Goal: Information Seeking & Learning: Learn about a topic

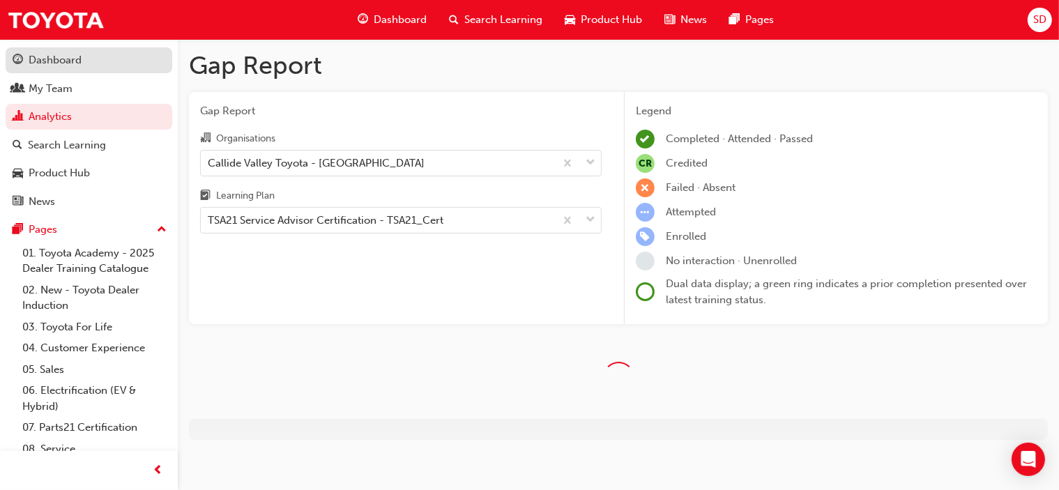
click at [42, 57] on div "Dashboard" at bounding box center [55, 60] width 53 height 16
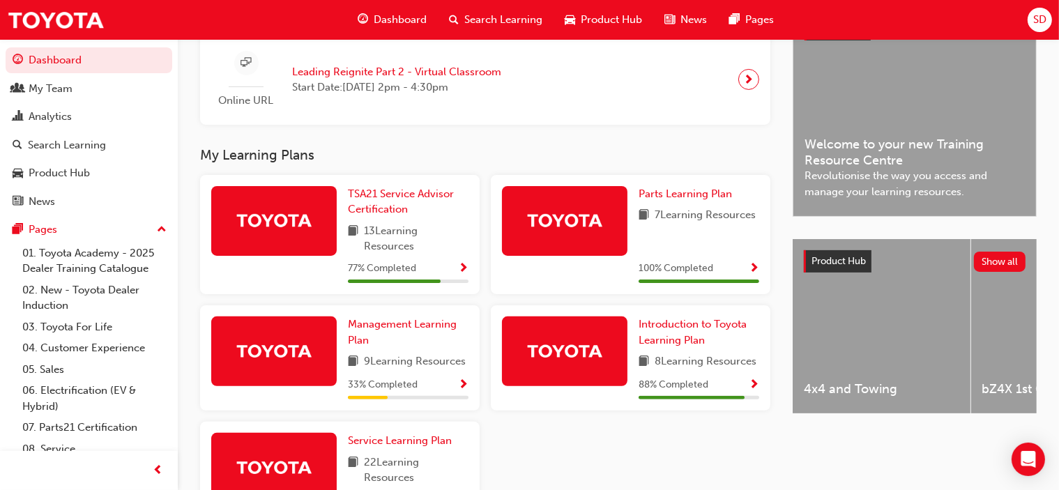
scroll to position [418, 0]
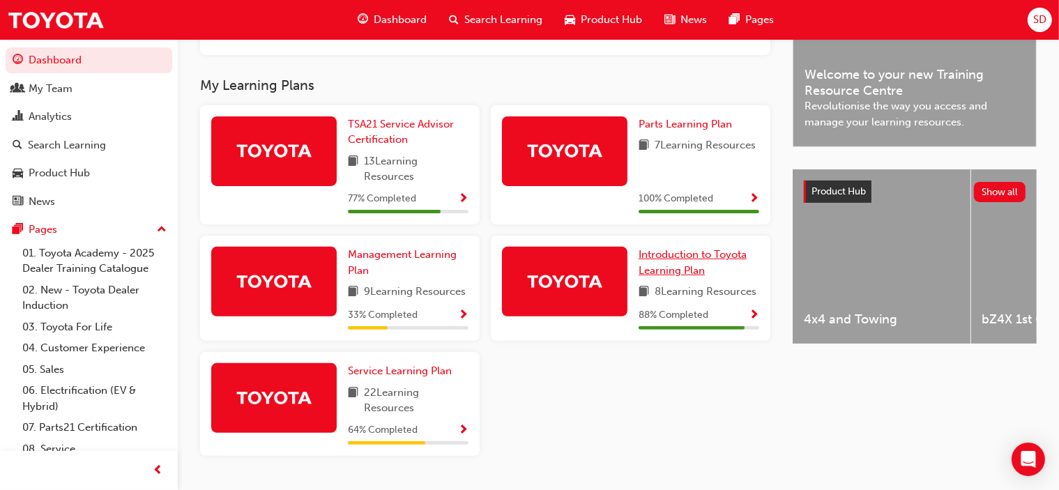
click at [694, 264] on span "Introduction to Toyota Learning Plan" at bounding box center [693, 262] width 108 height 29
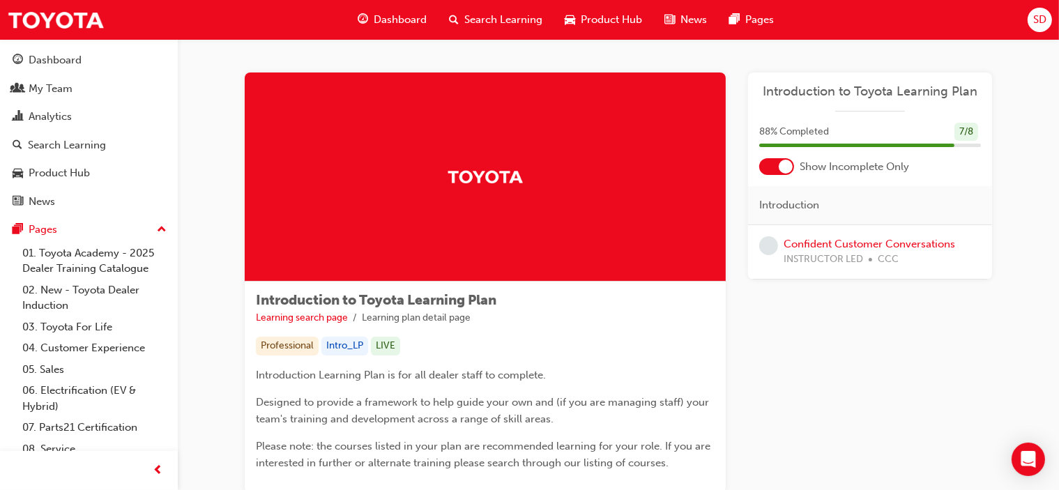
click at [784, 172] on div at bounding box center [786, 167] width 14 height 14
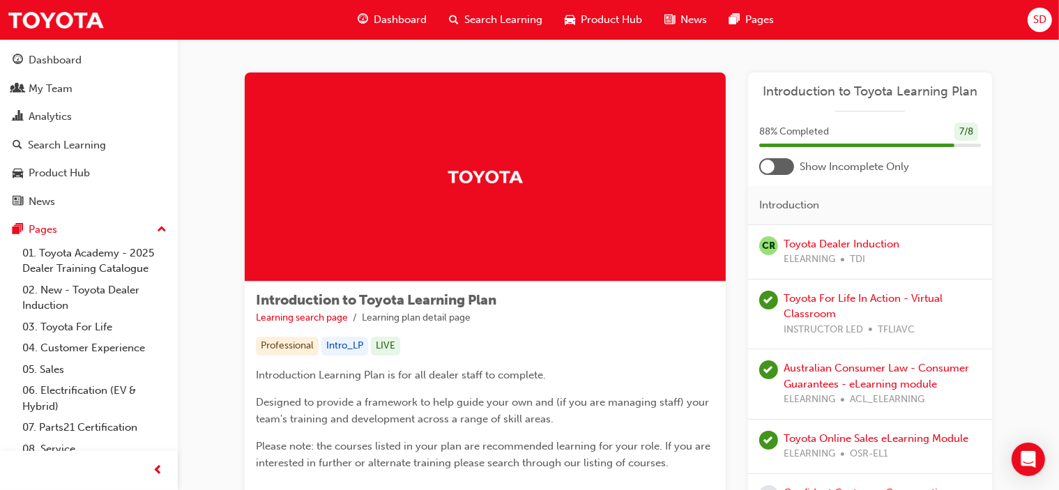
click at [779, 166] on div at bounding box center [776, 166] width 35 height 17
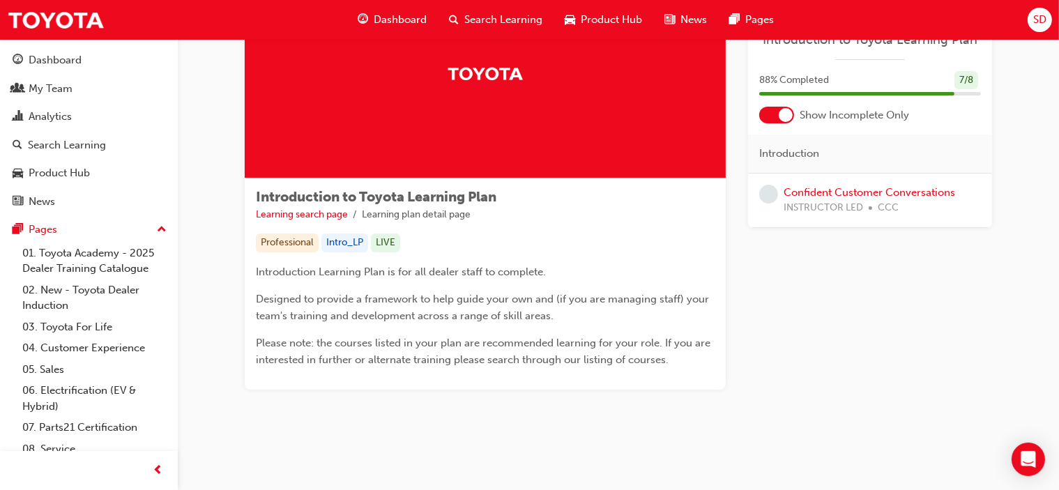
scroll to position [33, 0]
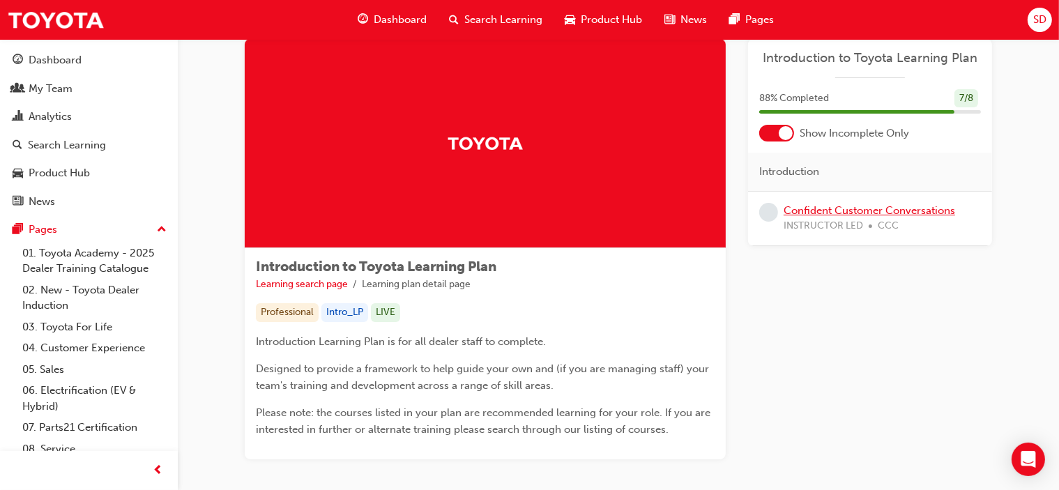
click at [838, 213] on link "Confident Customer Conversations" at bounding box center [868, 210] width 171 height 13
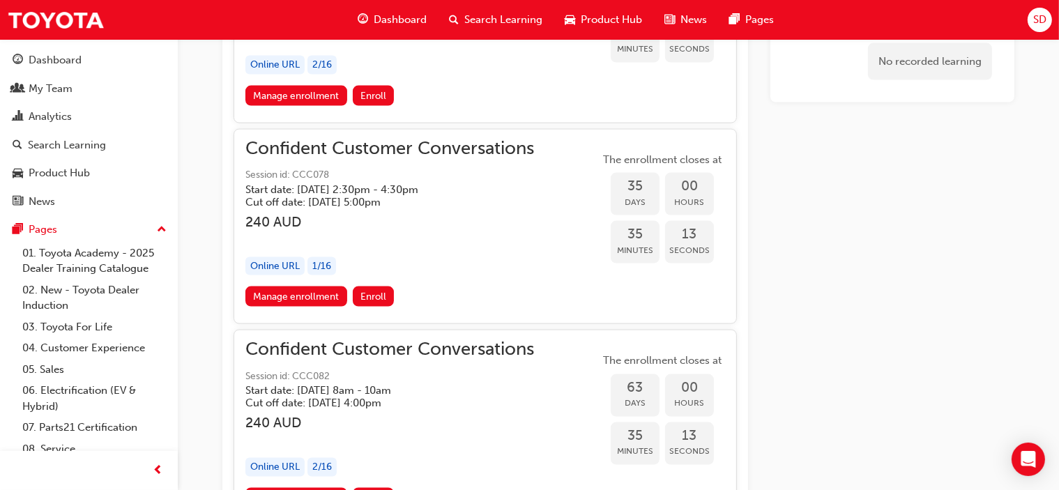
scroll to position [2214, 0]
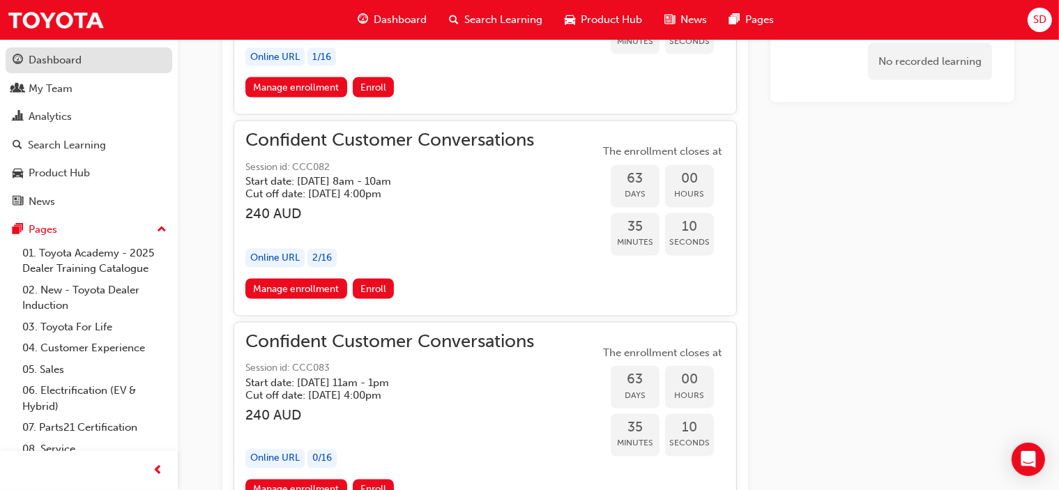
click at [65, 59] on div "Dashboard" at bounding box center [55, 60] width 53 height 16
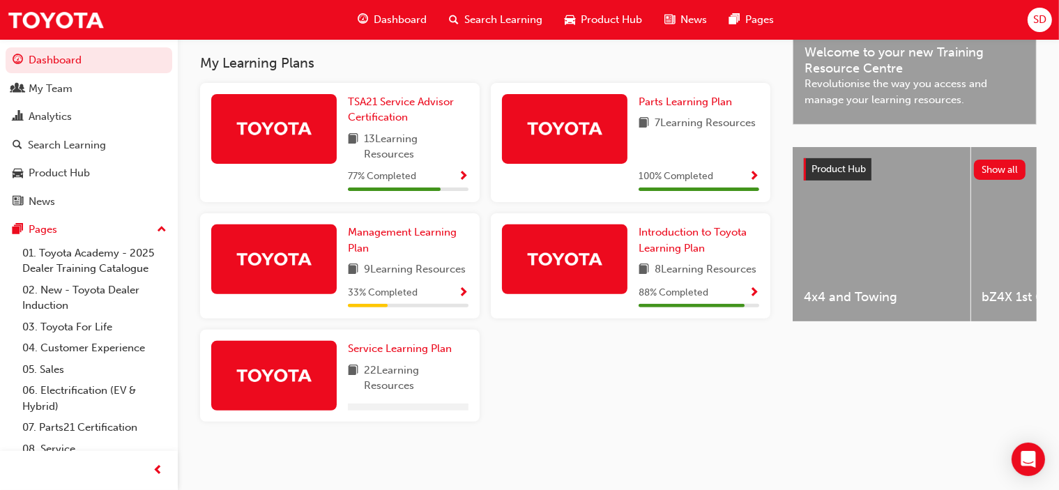
scroll to position [457, 0]
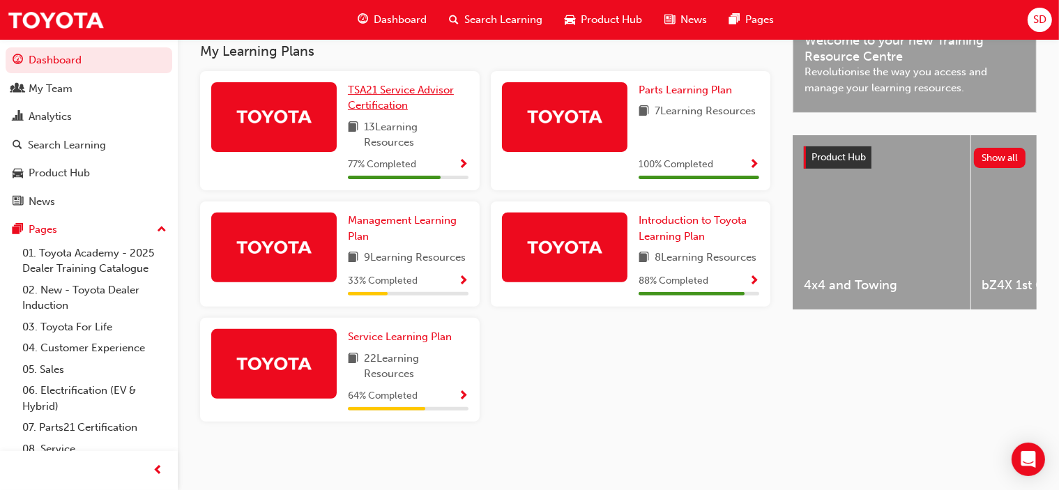
click at [376, 91] on span "TSA21 Service Advisor Certification" at bounding box center [401, 98] width 106 height 29
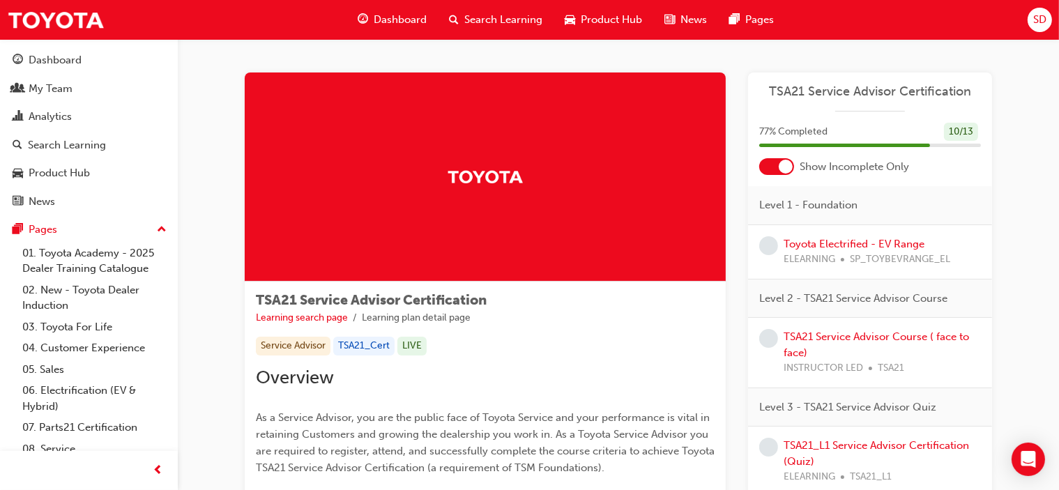
scroll to position [70, 0]
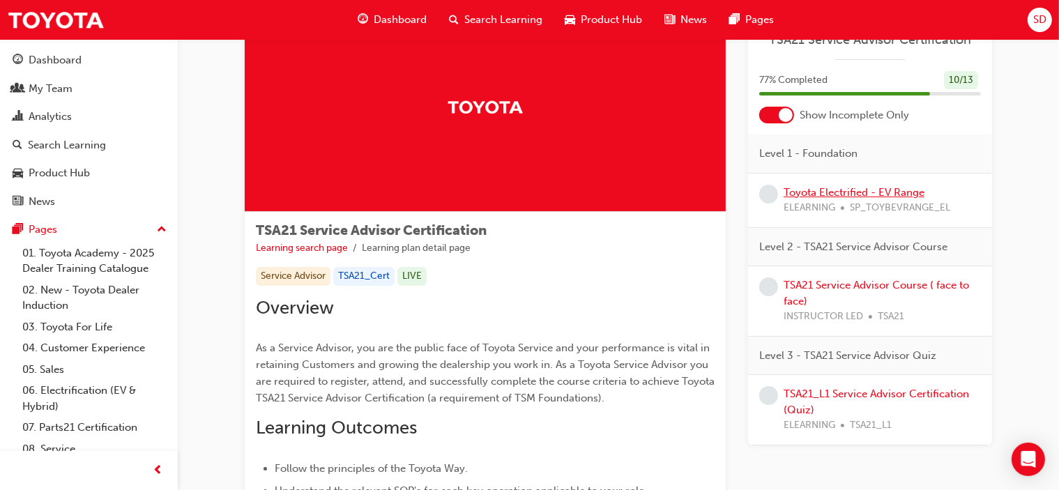
click at [856, 190] on link "Toyota Electrified - EV Range" at bounding box center [853, 192] width 141 height 13
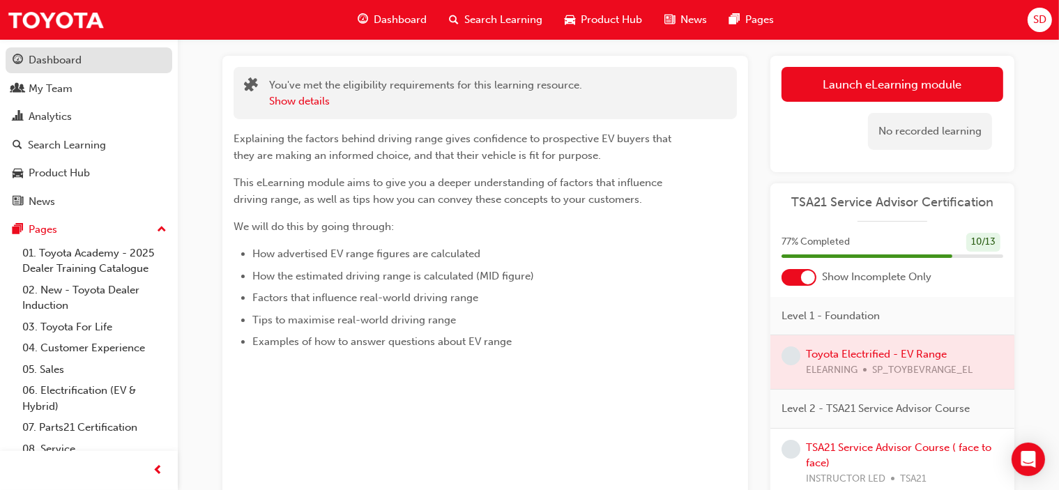
click at [56, 58] on div "Dashboard" at bounding box center [55, 60] width 53 height 16
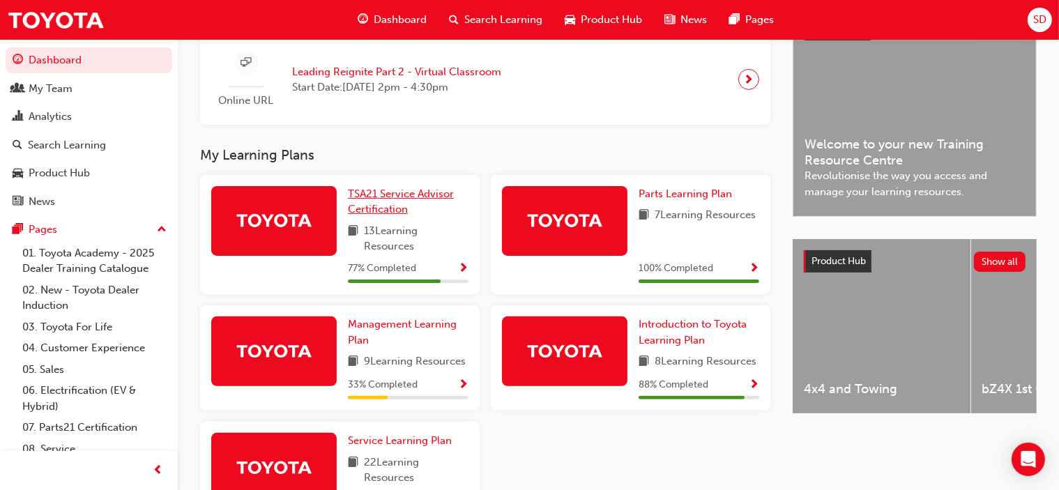
scroll to position [418, 0]
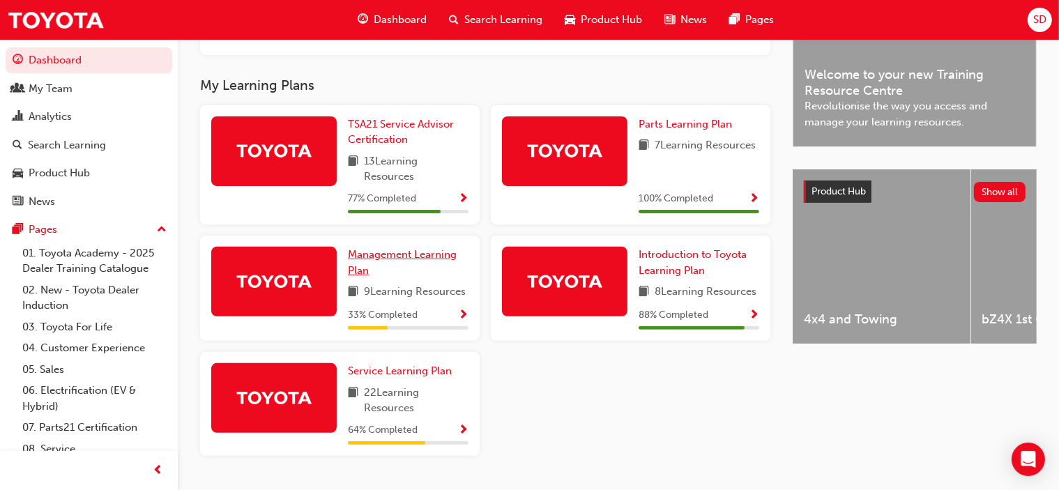
click at [402, 254] on span "Management Learning Plan" at bounding box center [402, 262] width 109 height 29
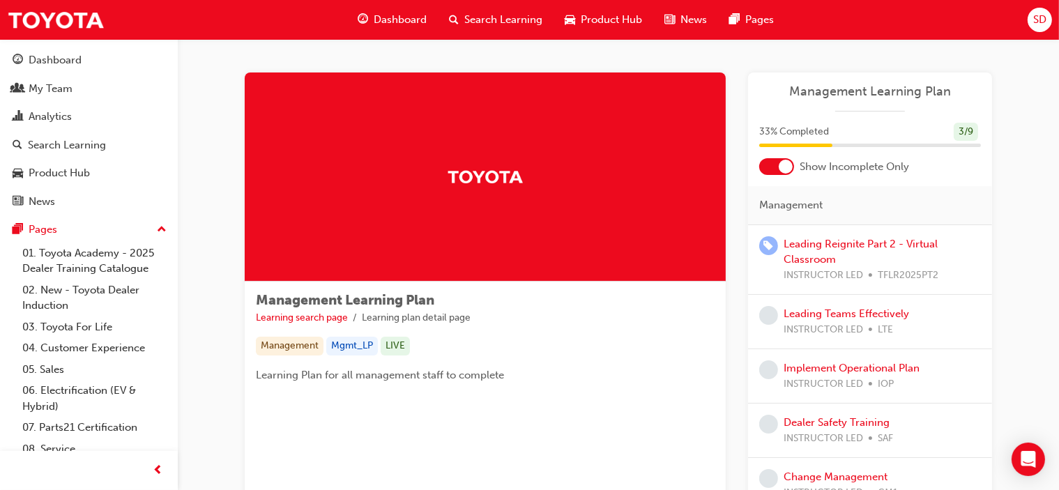
click at [373, 5] on div "Dashboard Search Learning Product Hub News Pages" at bounding box center [566, 20] width 450 height 40
click at [383, 24] on span "Dashboard" at bounding box center [400, 20] width 53 height 16
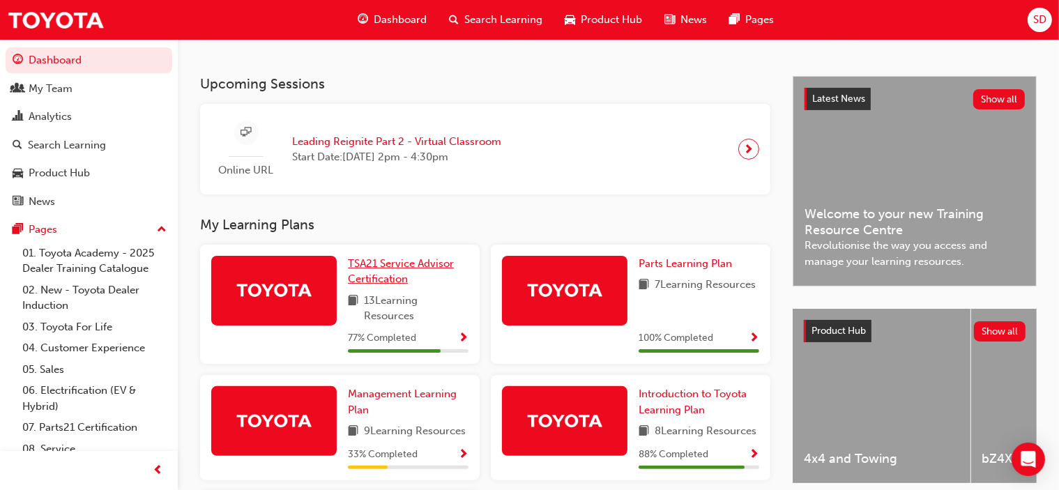
scroll to position [418, 0]
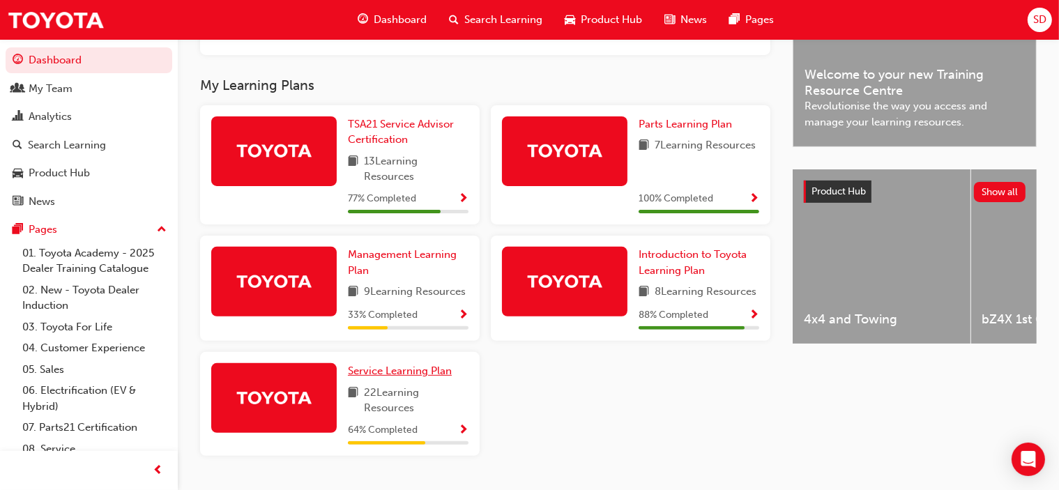
click at [383, 375] on span "Service Learning Plan" at bounding box center [400, 371] width 104 height 13
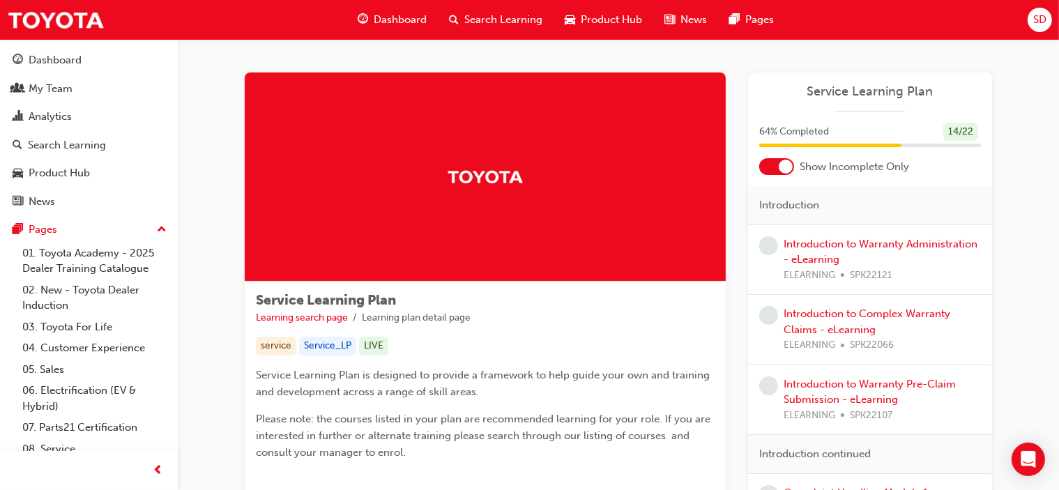
click at [388, 14] on span "Dashboard" at bounding box center [400, 20] width 53 height 16
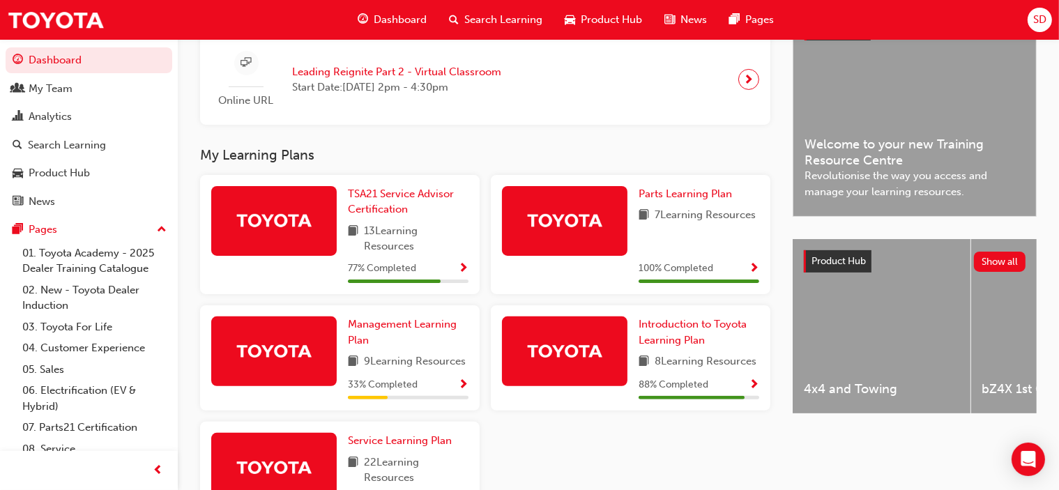
scroll to position [457, 0]
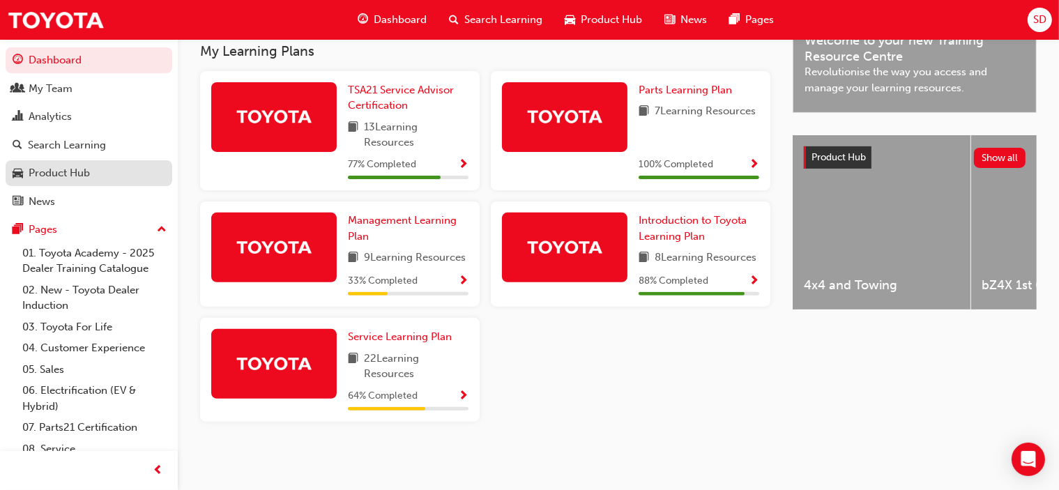
click at [70, 178] on div "Product Hub" at bounding box center [59, 173] width 61 height 16
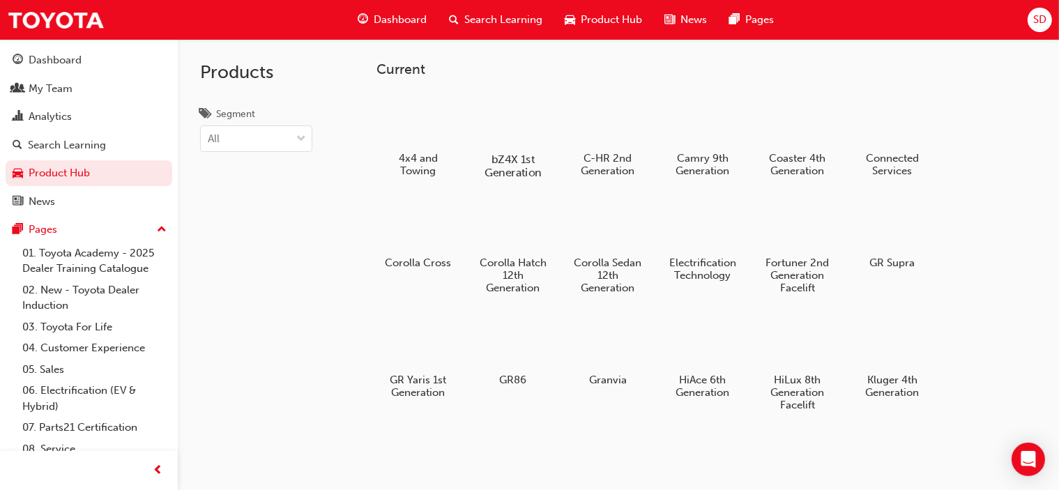
click at [504, 120] on div at bounding box center [512, 118] width 77 height 55
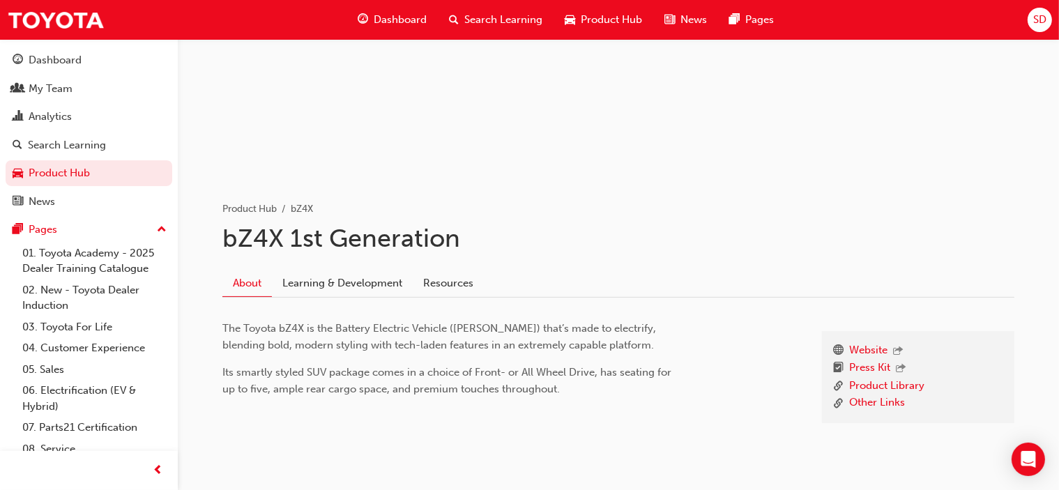
scroll to position [194, 0]
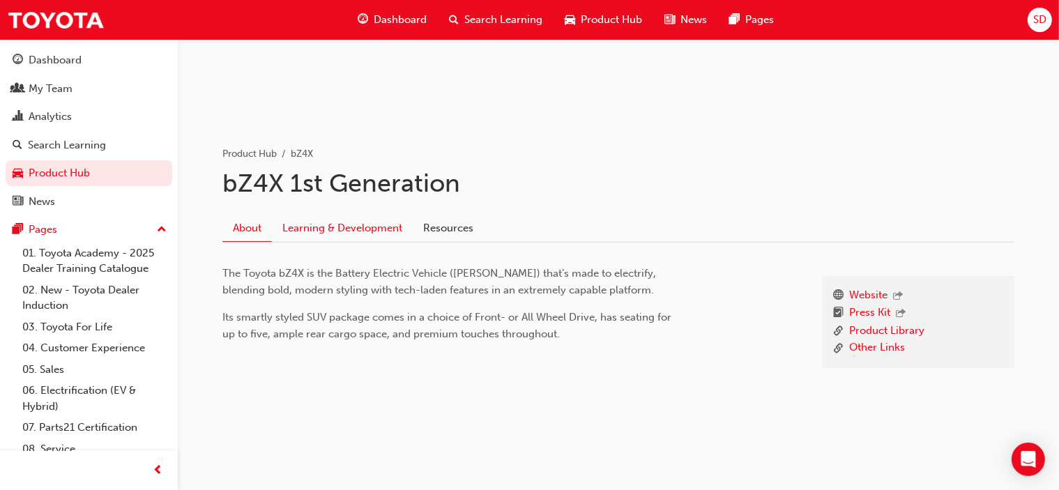
click at [355, 226] on link "Learning & Development" at bounding box center [342, 228] width 141 height 26
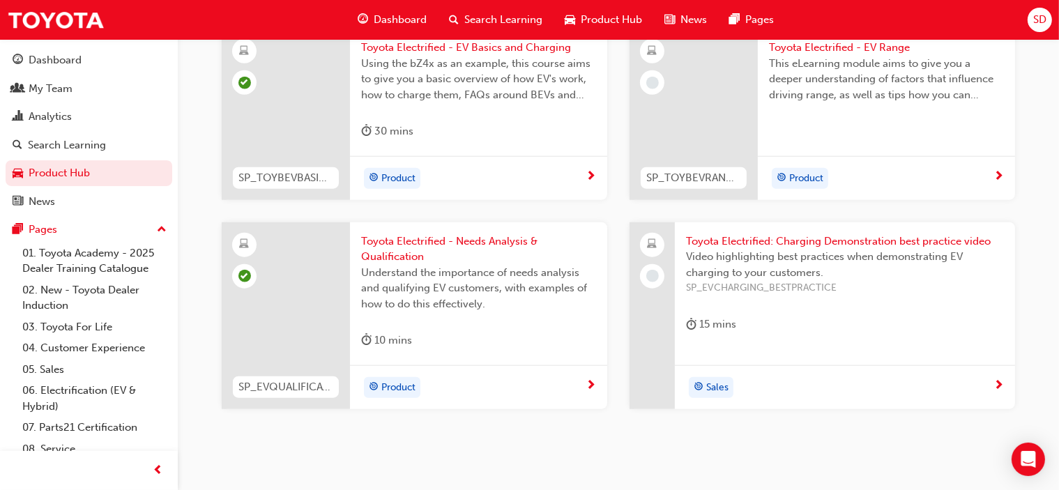
scroll to position [1455, 0]
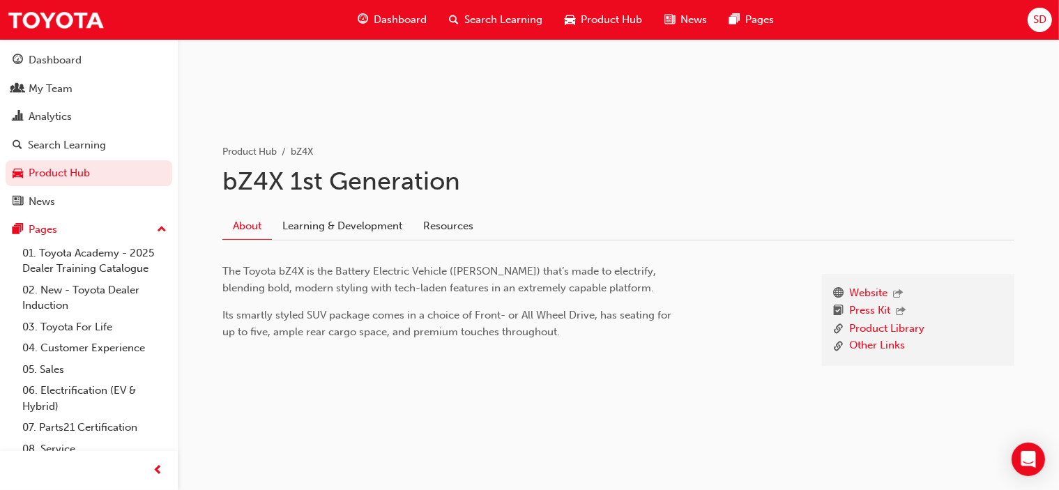
scroll to position [194, 0]
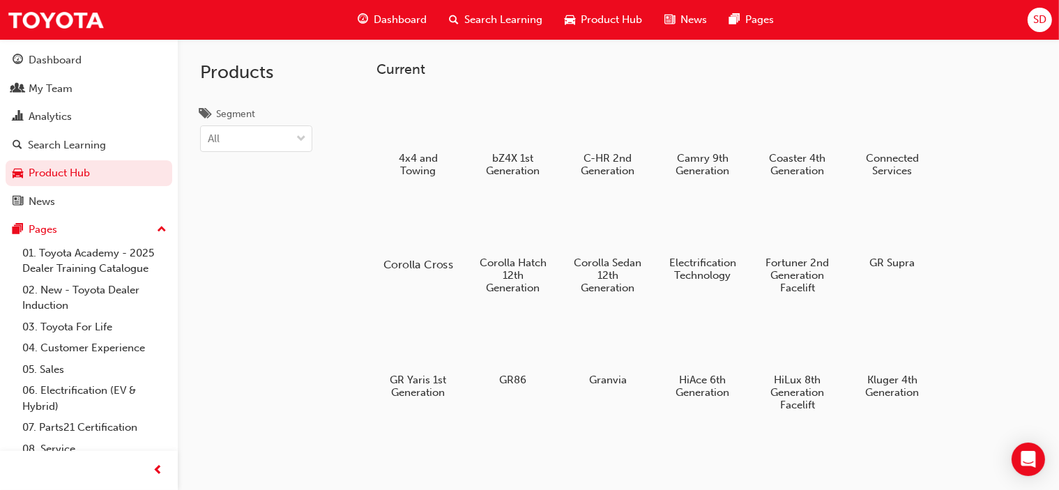
click at [421, 237] on div at bounding box center [417, 225] width 77 height 56
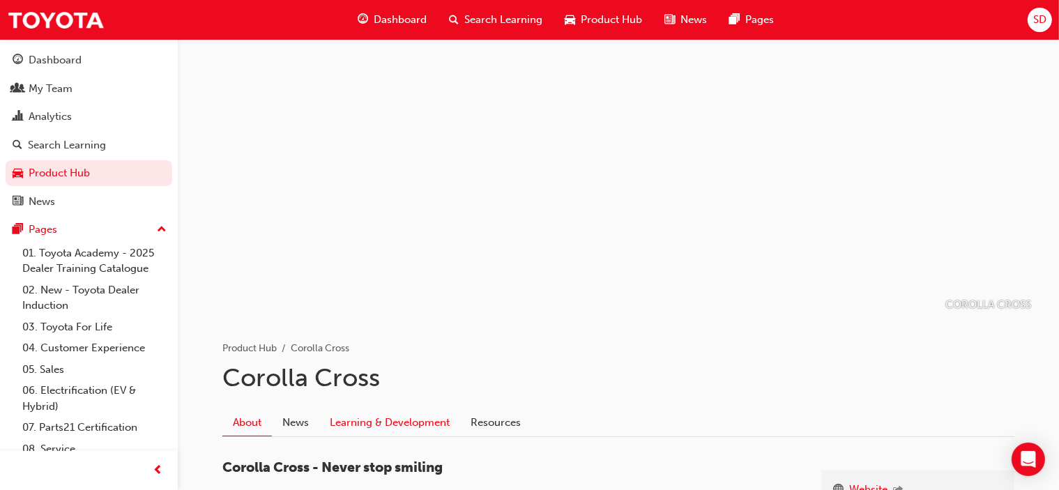
click at [367, 422] on link "Learning & Development" at bounding box center [389, 422] width 141 height 26
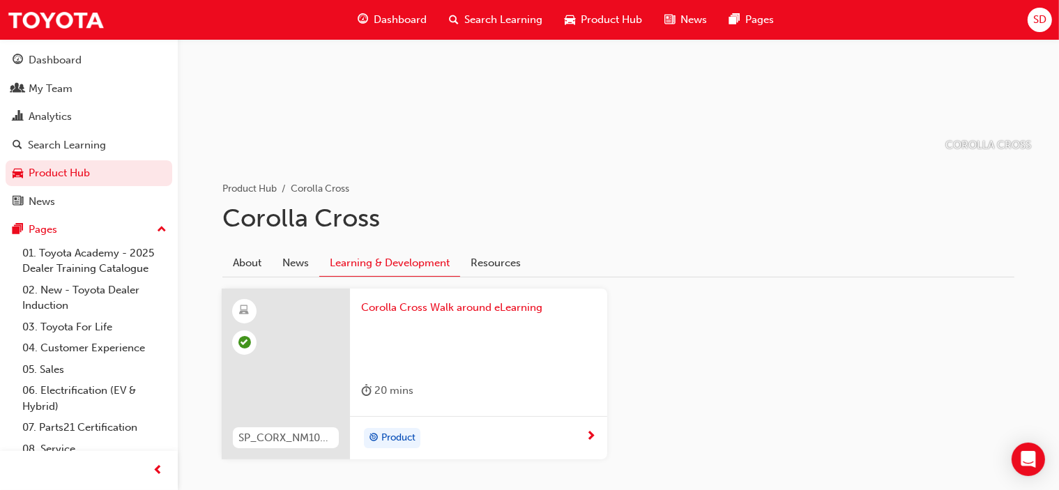
scroll to position [229, 0]
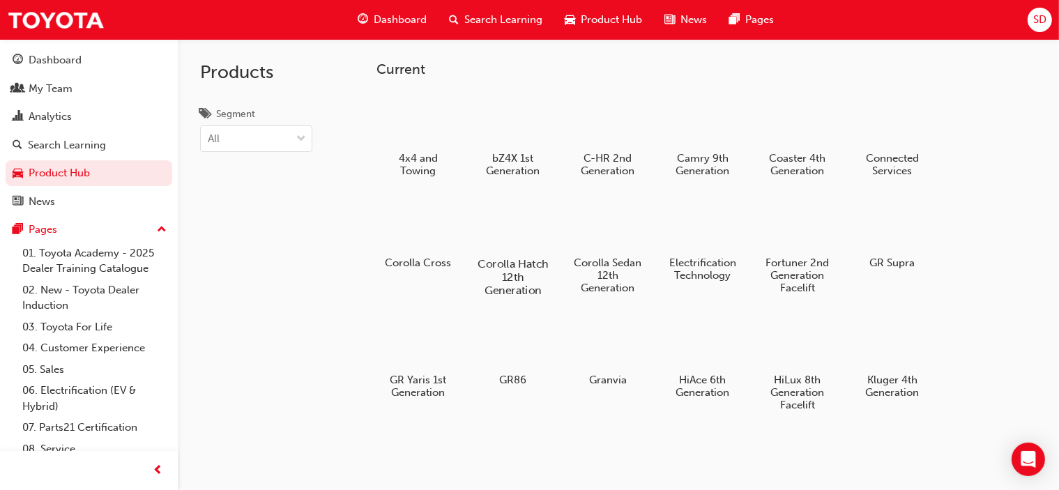
click at [507, 228] on div at bounding box center [512, 224] width 77 height 56
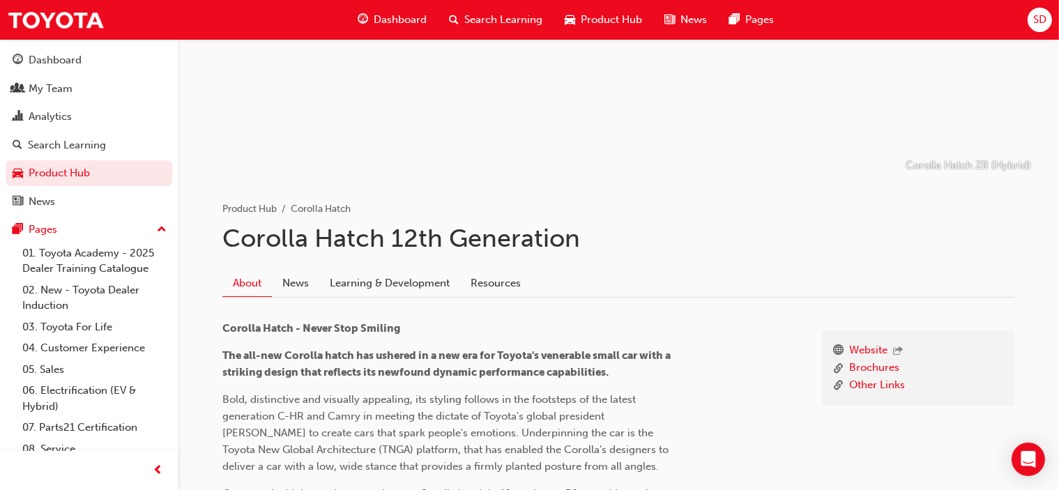
scroll to position [209, 0]
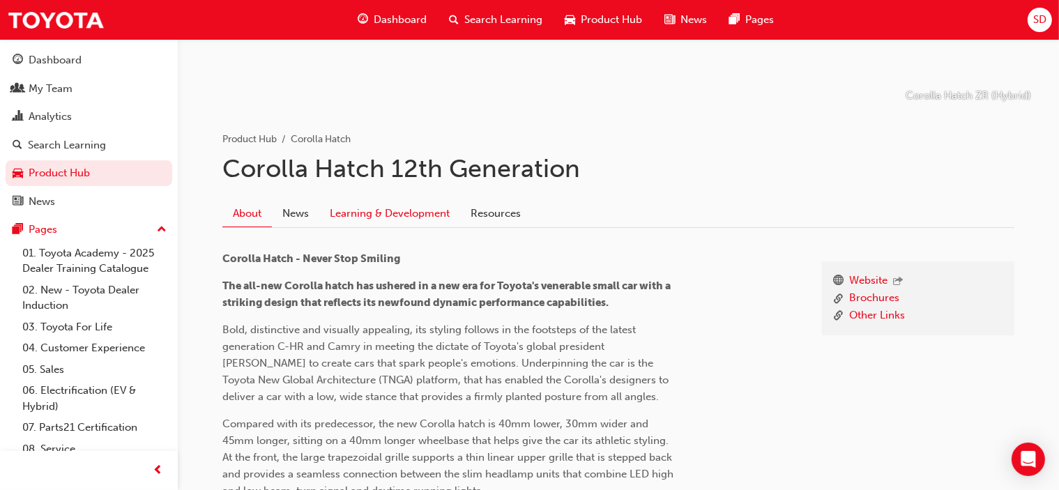
click at [376, 206] on link "Learning & Development" at bounding box center [389, 213] width 141 height 26
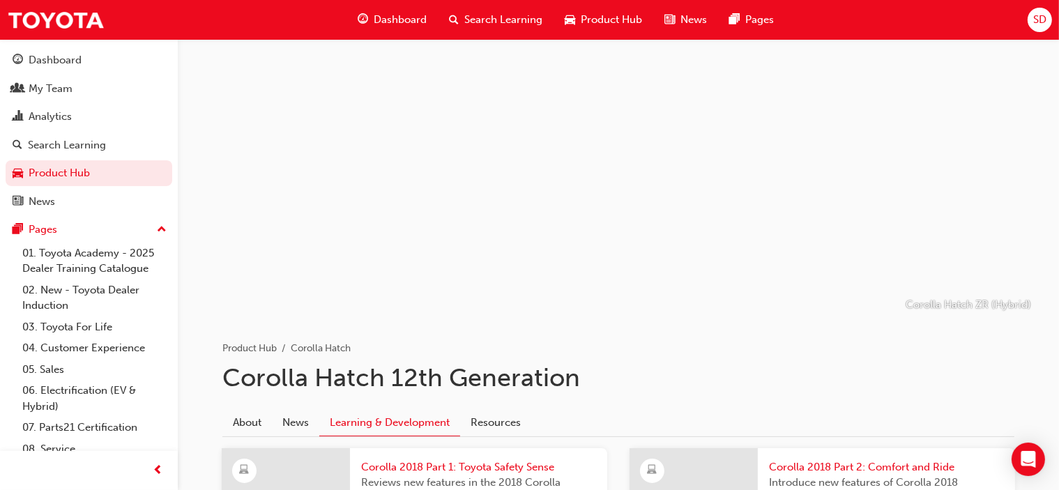
scroll to position [209, 0]
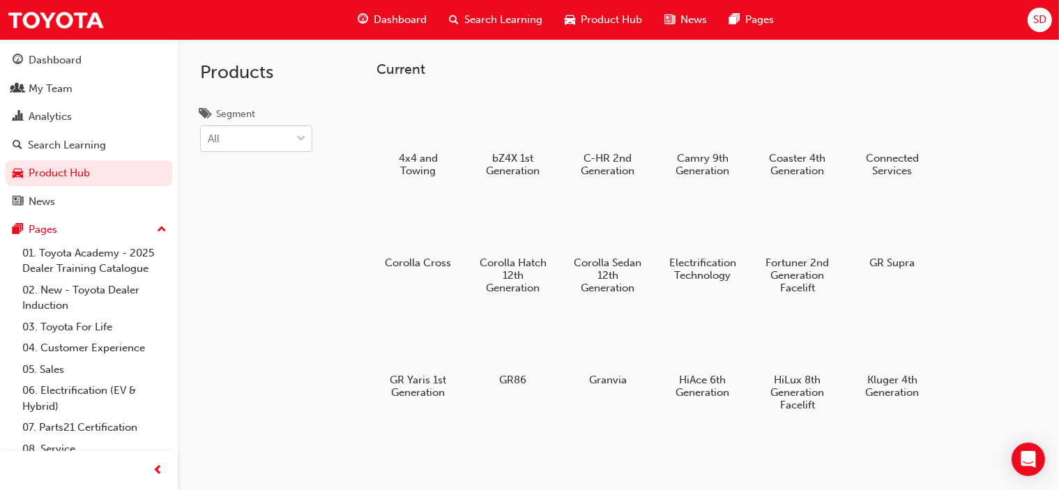
click at [307, 140] on div at bounding box center [301, 138] width 21 height 25
click at [209, 140] on input "Segment All" at bounding box center [208, 138] width 1 height 12
click at [307, 140] on div at bounding box center [301, 138] width 21 height 25
click at [209, 140] on input "Segment 0 results available. Select is focused ,type to refine list, press Down…" at bounding box center [208, 138] width 1 height 12
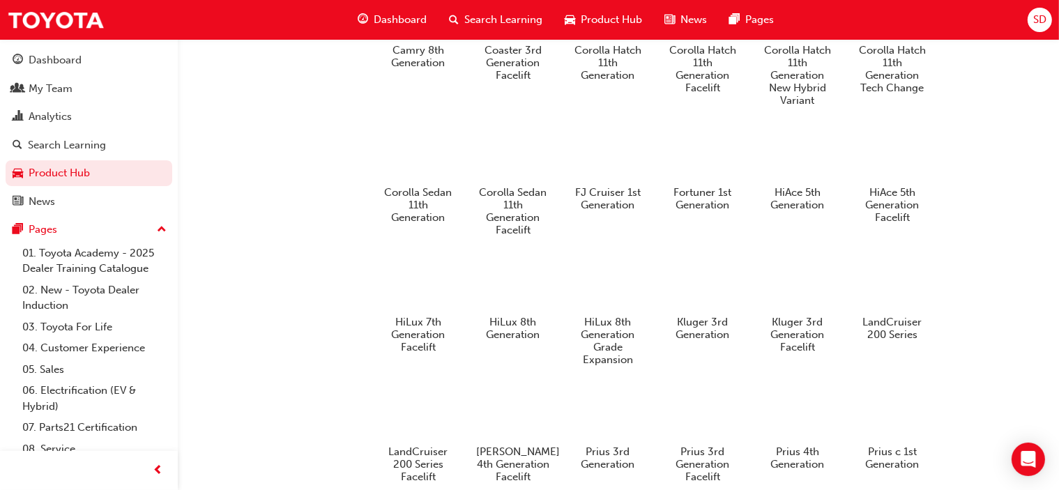
scroll to position [906, 0]
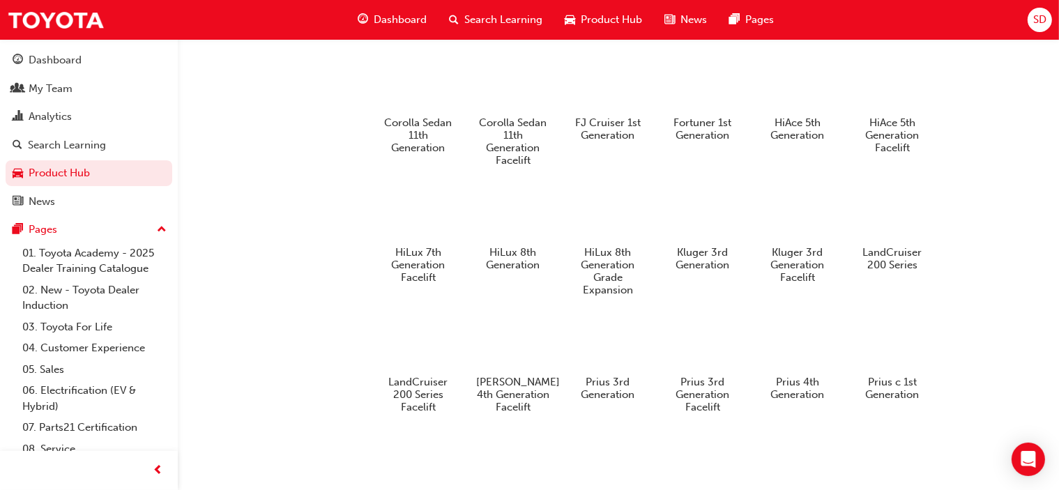
click at [471, 17] on span "Search Learning" at bounding box center [503, 20] width 78 height 16
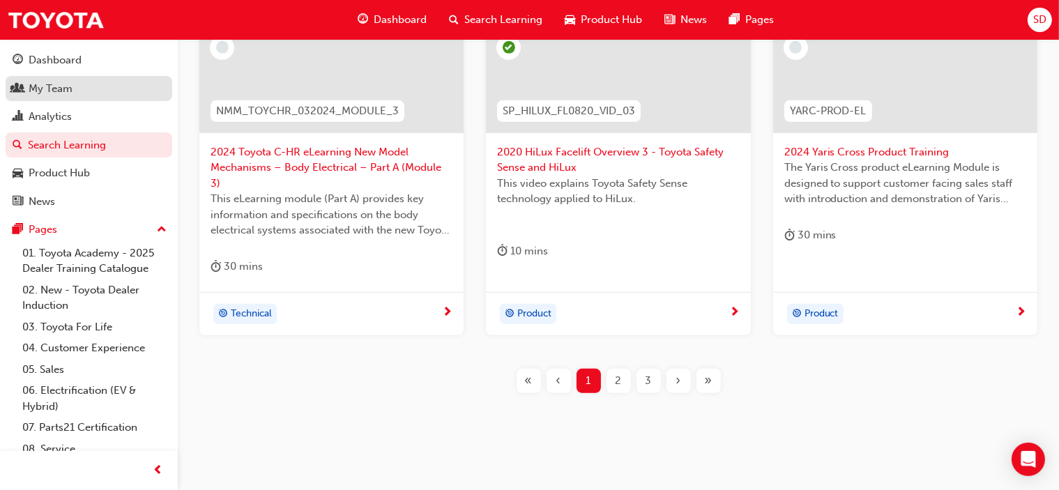
click at [45, 92] on div "My Team" at bounding box center [51, 89] width 44 height 16
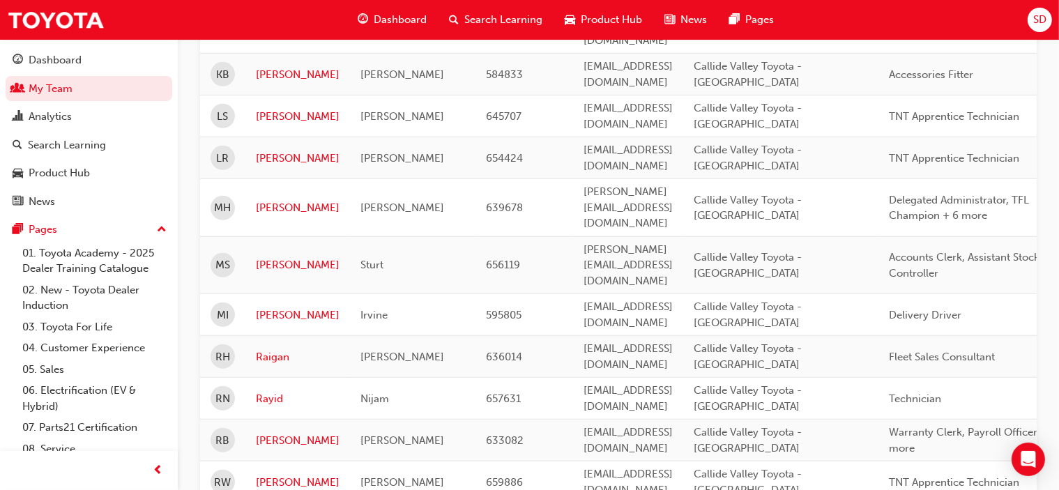
scroll to position [1253, 0]
